Goal: Task Accomplishment & Management: Use online tool/utility

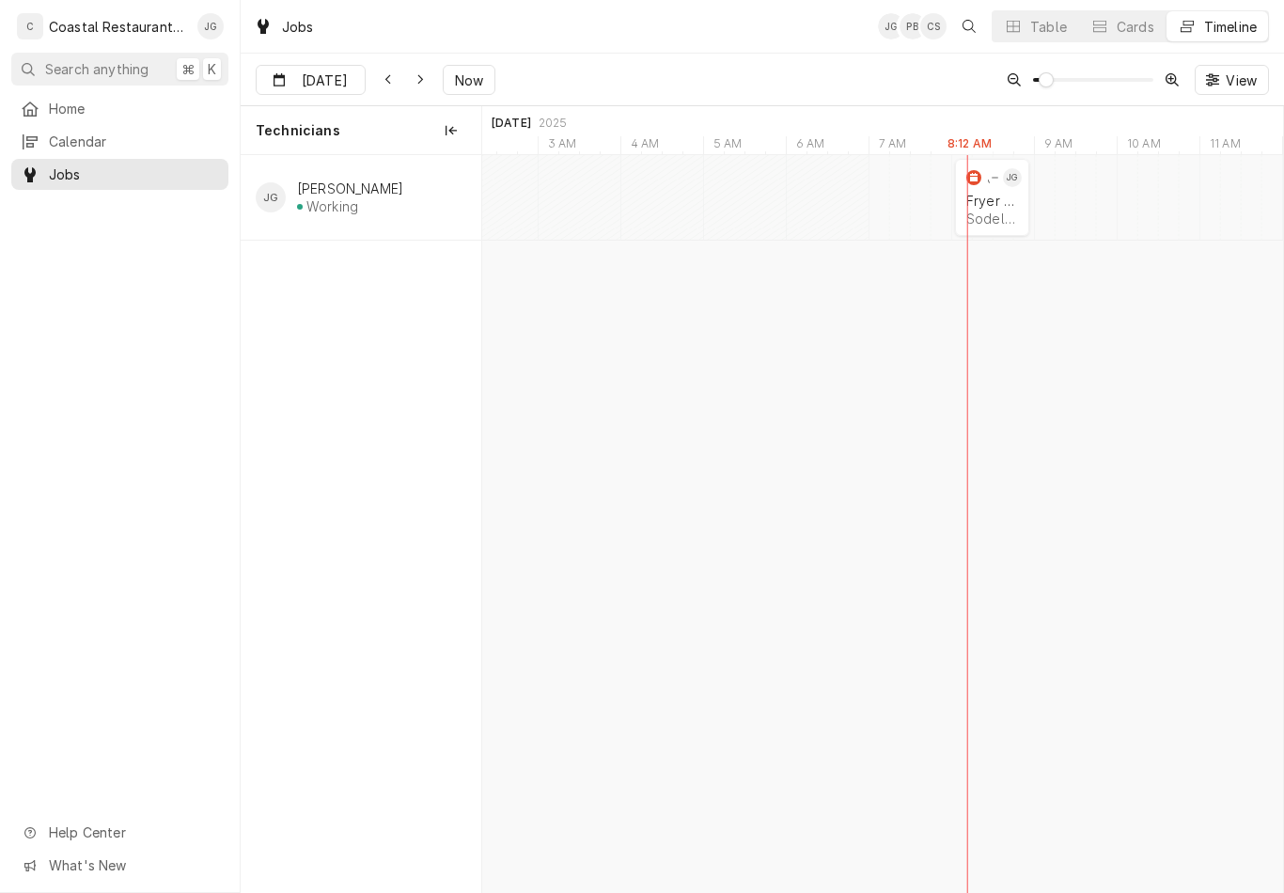
scroll to position [0, 15868]
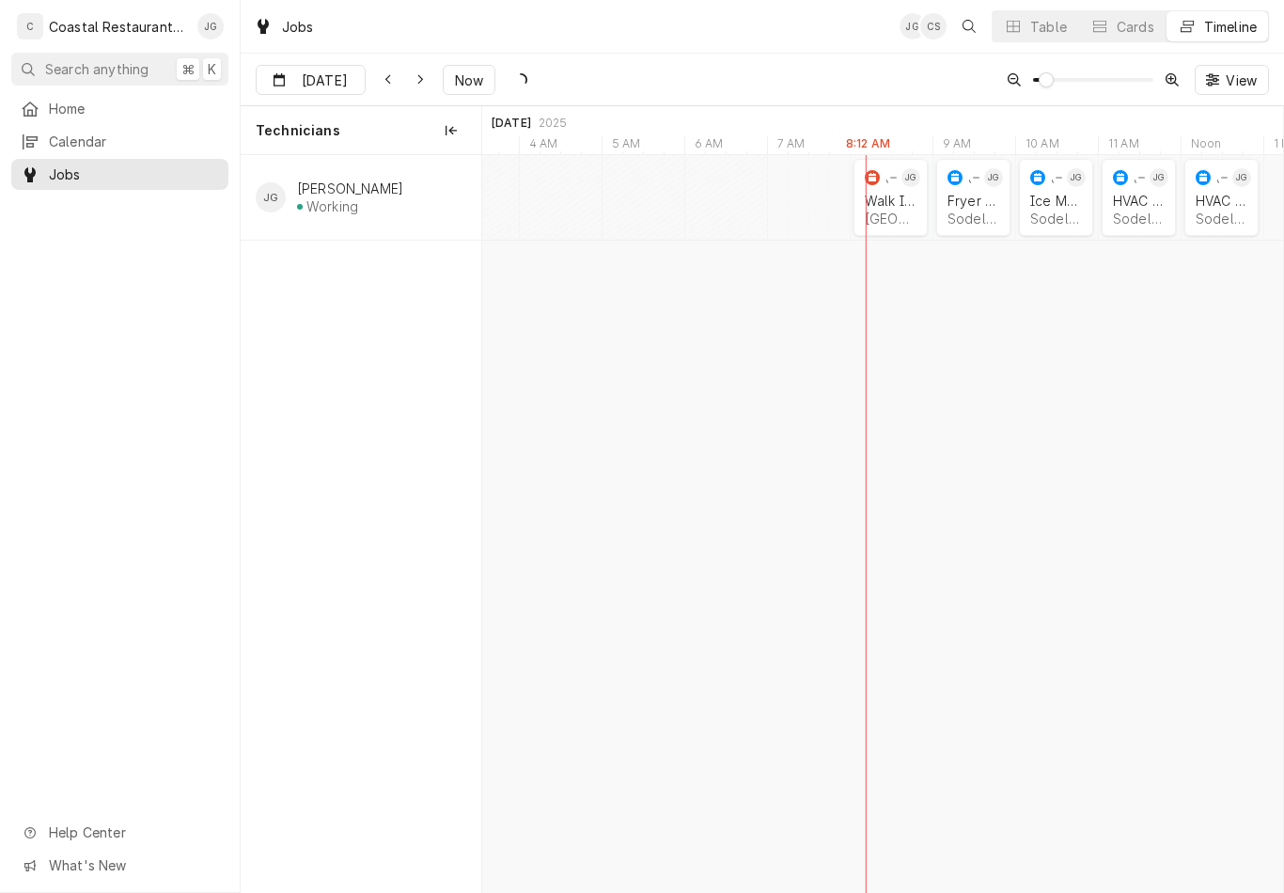
click at [872, 223] on div "Milford School District | Milford, 19963" at bounding box center [891, 219] width 52 height 16
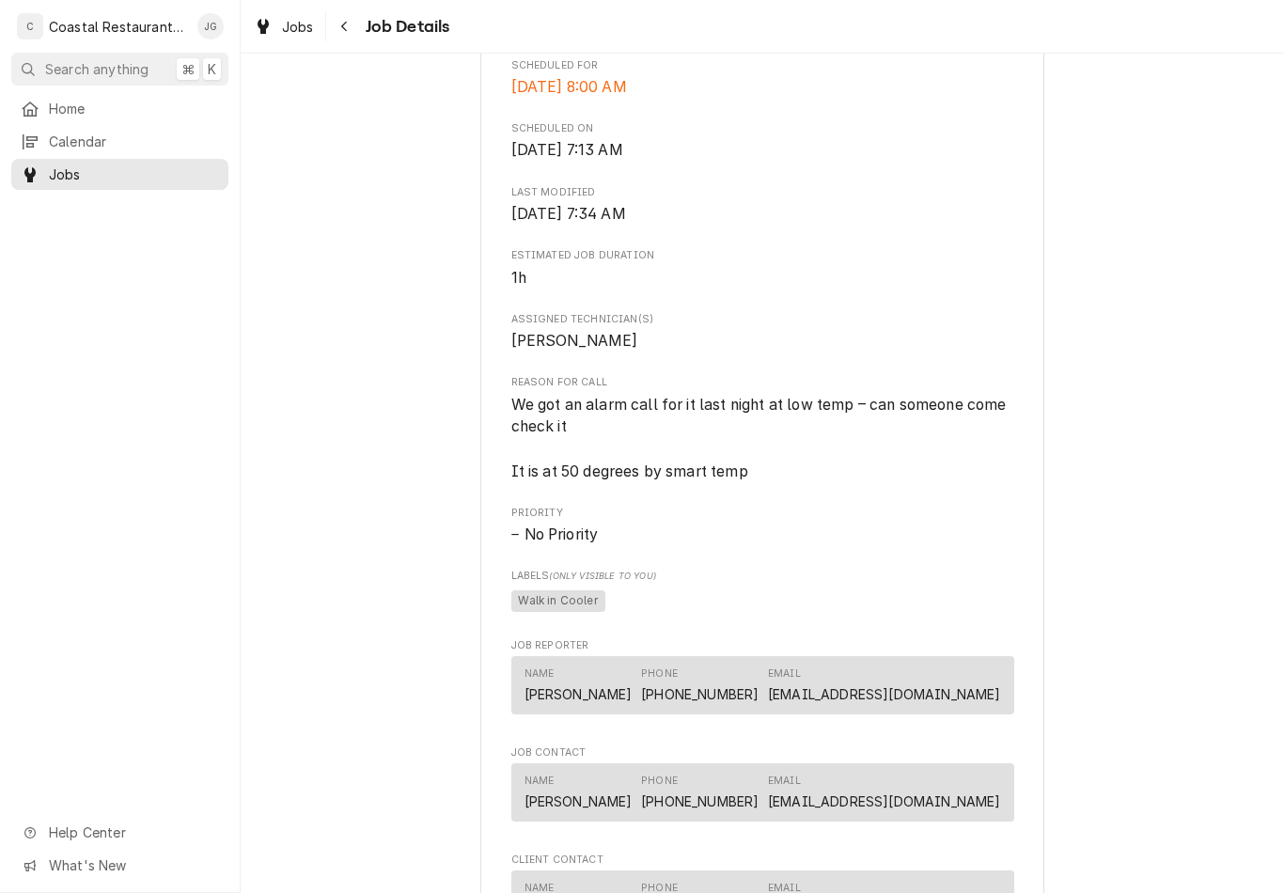
scroll to position [536, 0]
click at [124, 116] on div "Home" at bounding box center [120, 108] width 210 height 23
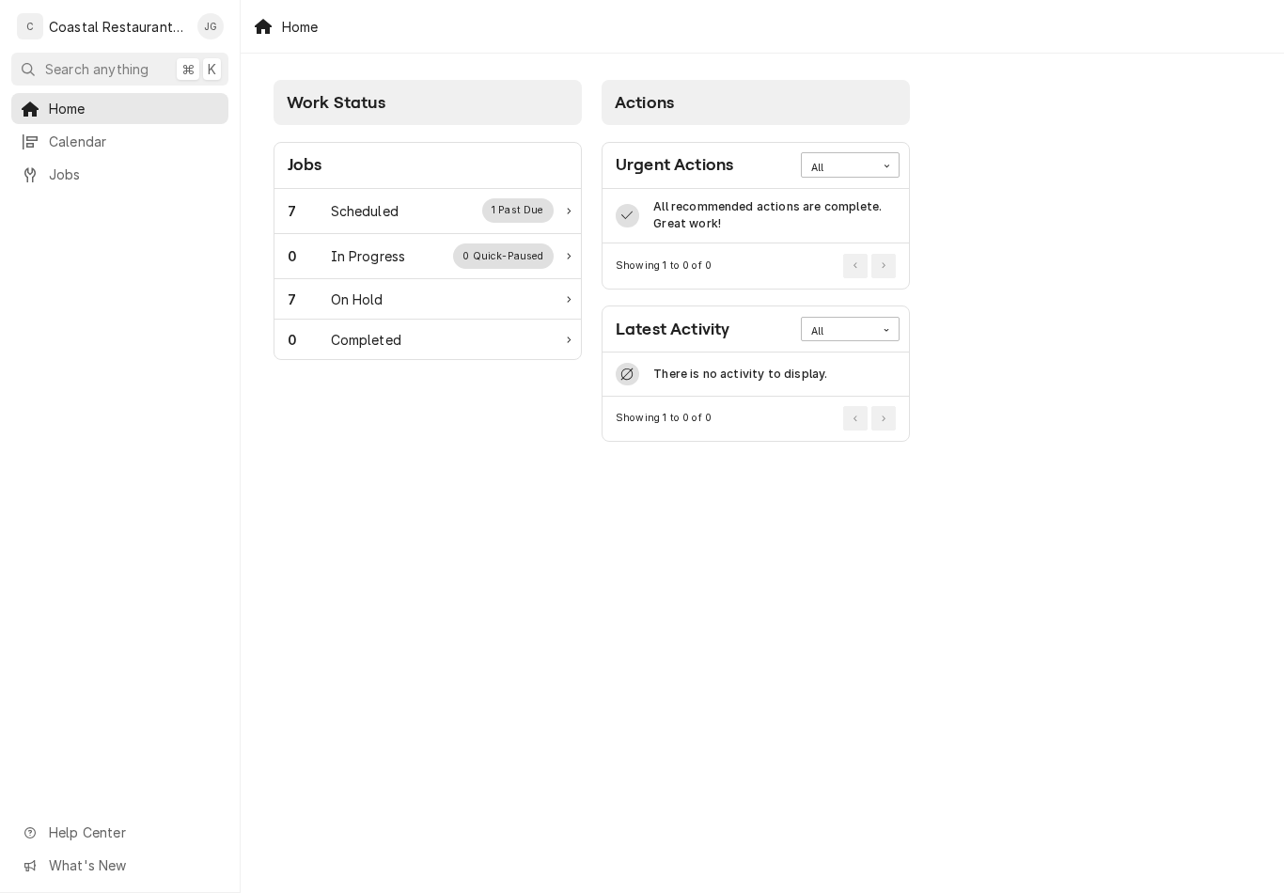
click at [394, 214] on div "Scheduled" at bounding box center [365, 211] width 68 height 20
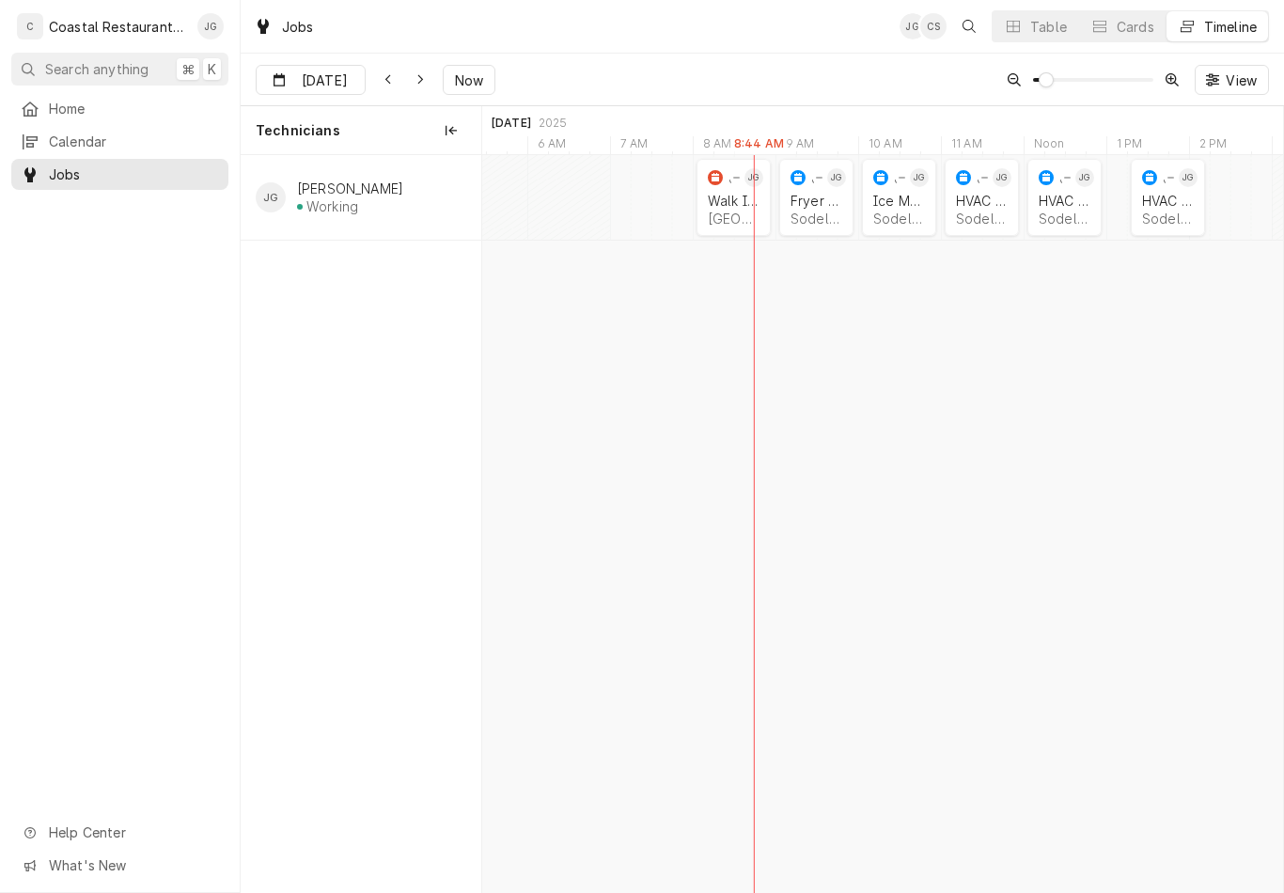
click at [748, 213] on div "Milford School District | Milford, 19963" at bounding box center [734, 219] width 52 height 16
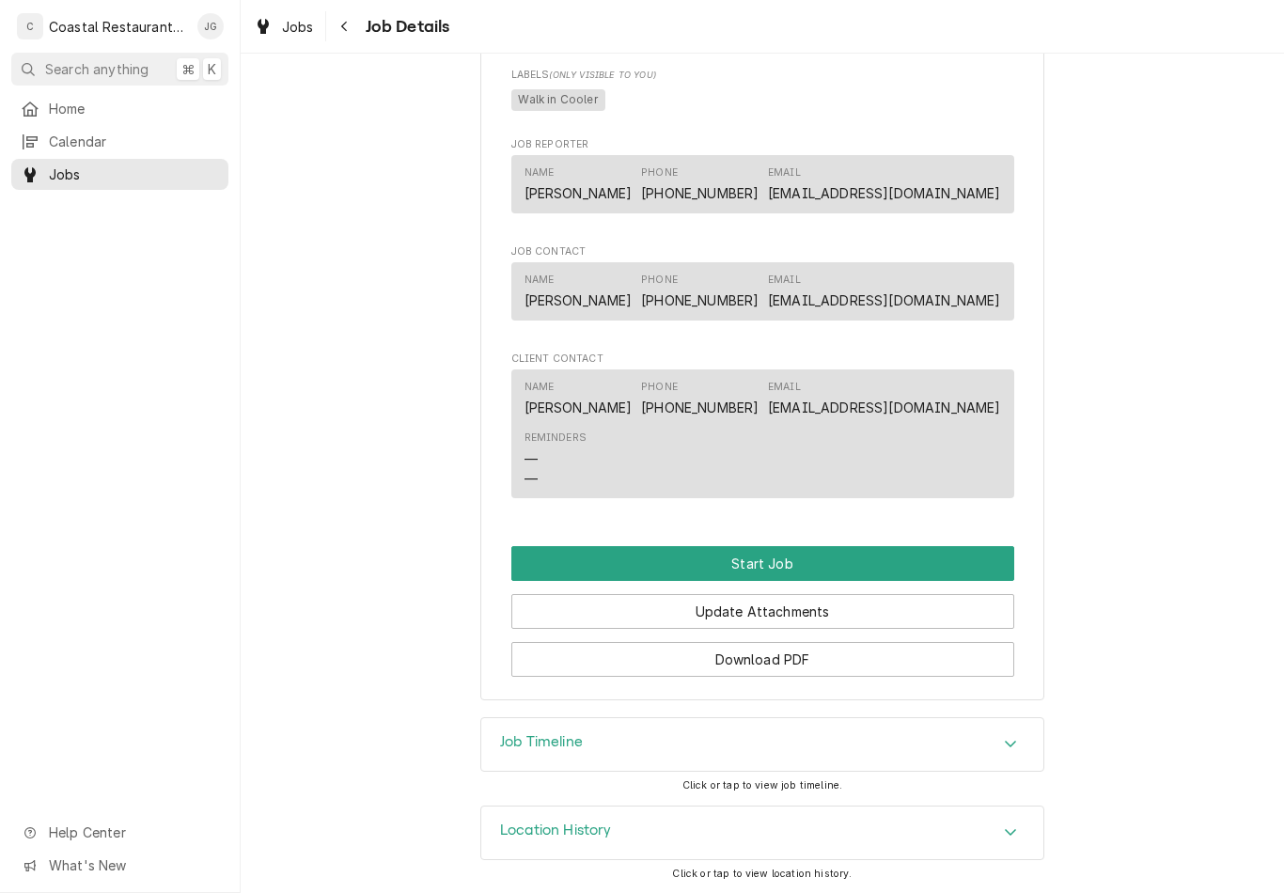
scroll to position [1035, 0]
click at [791, 571] on button "Start Job" at bounding box center [762, 564] width 503 height 35
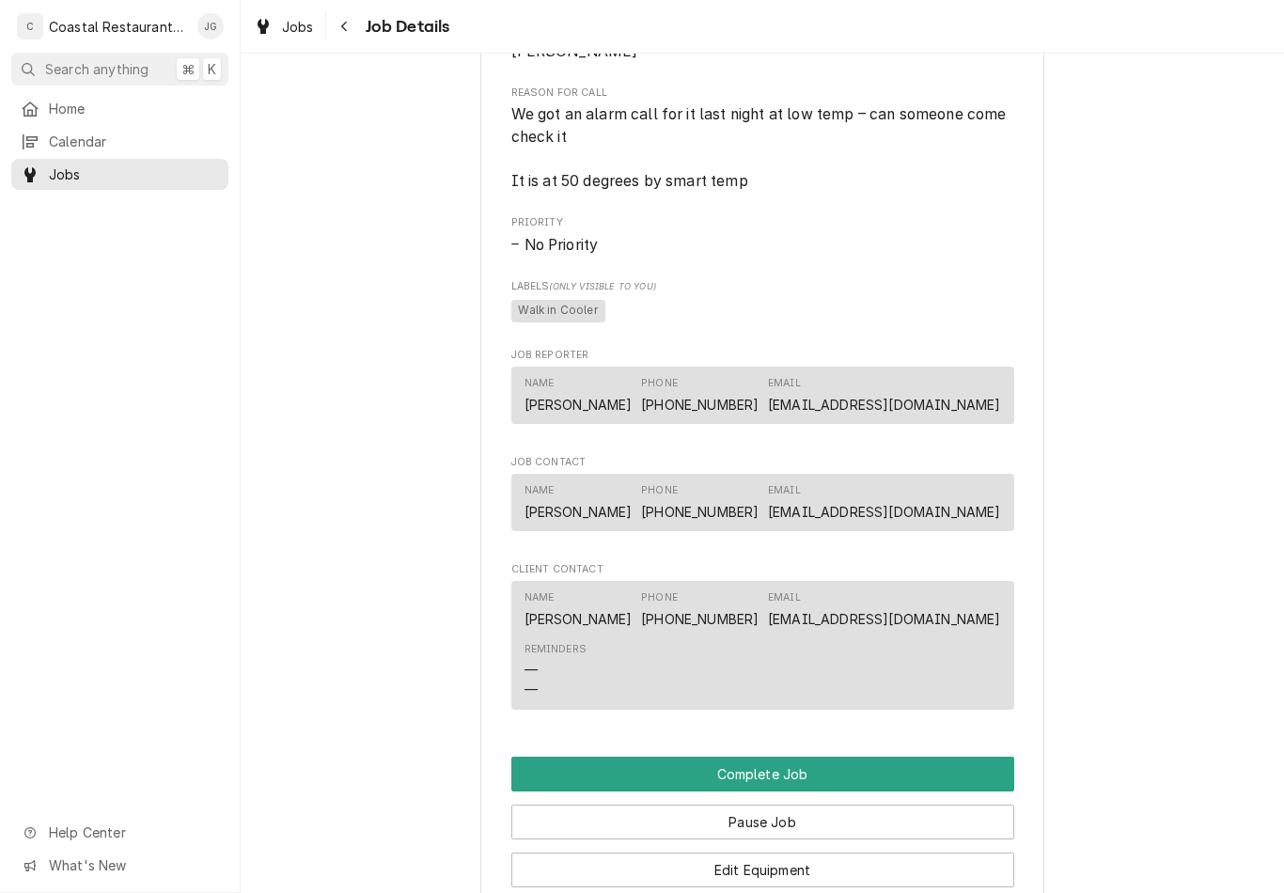
scroll to position [890, 0]
